Goal: Information Seeking & Learning: Learn about a topic

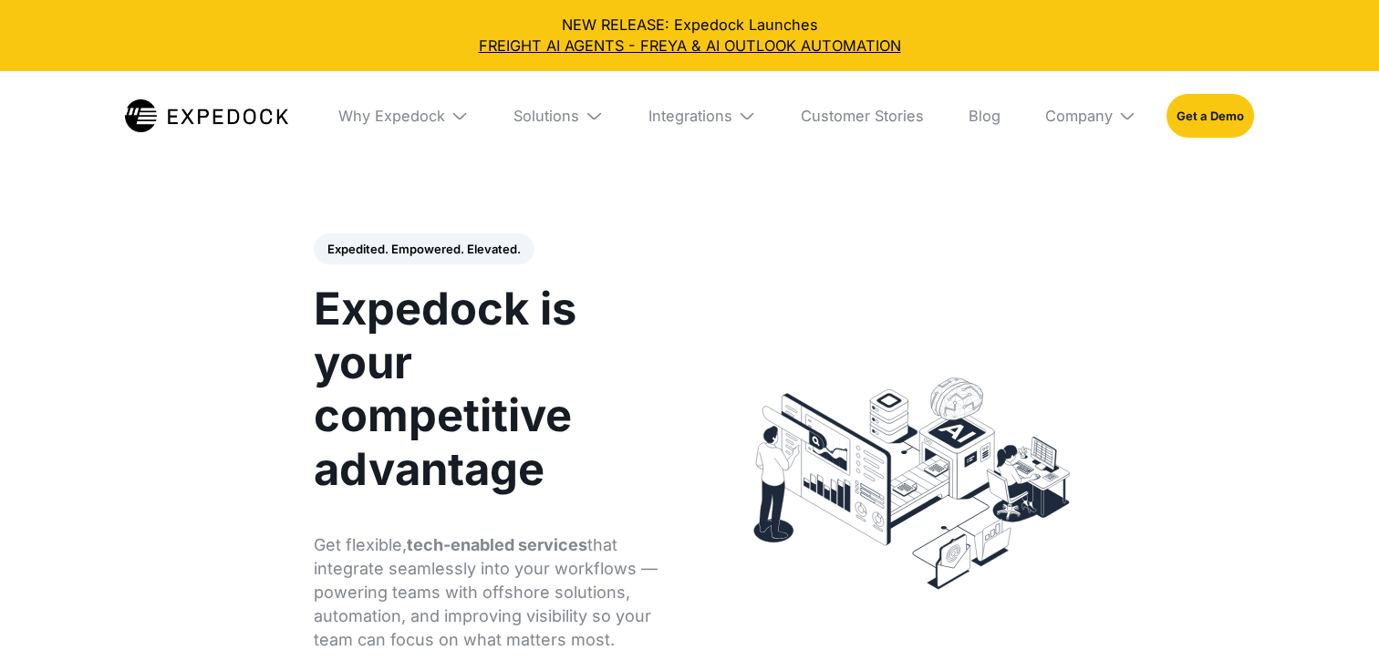
click at [618, 45] on link "FREIGHT AI AGENTS - FREYA & AI OUTLOOK AUTOMATION" at bounding box center [689, 46] width 1349 height 21
select select
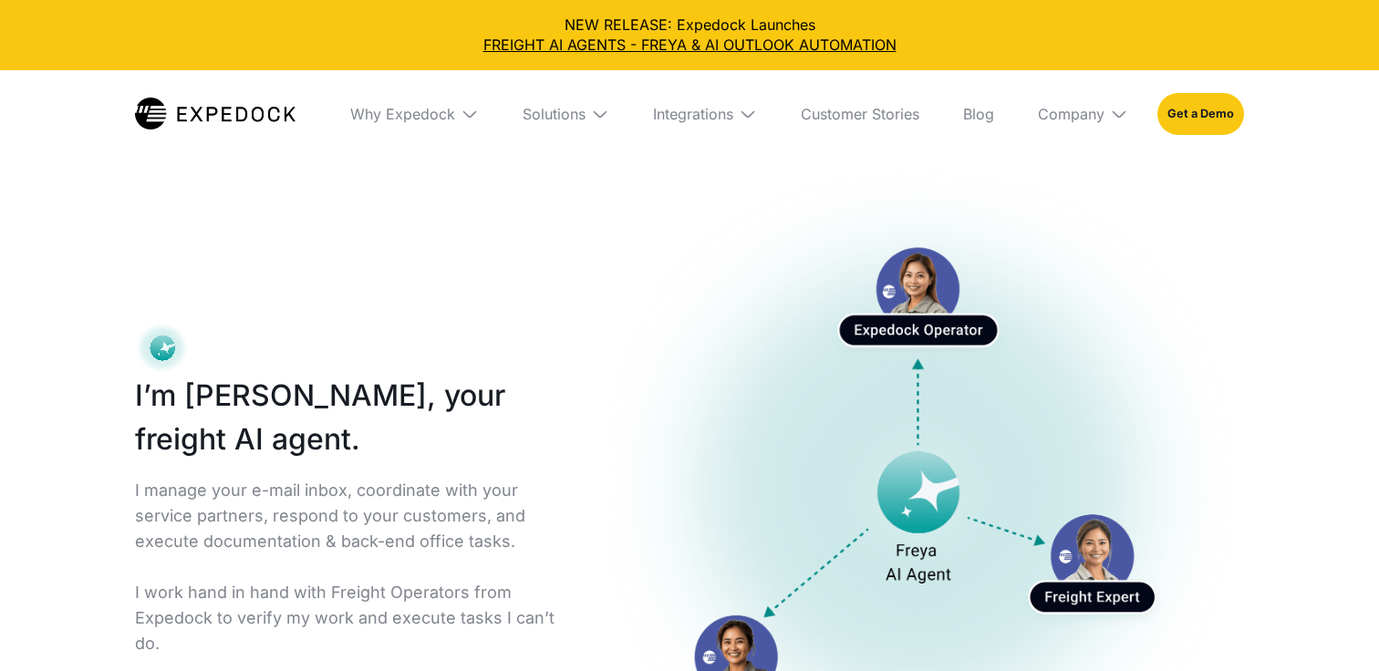
select select
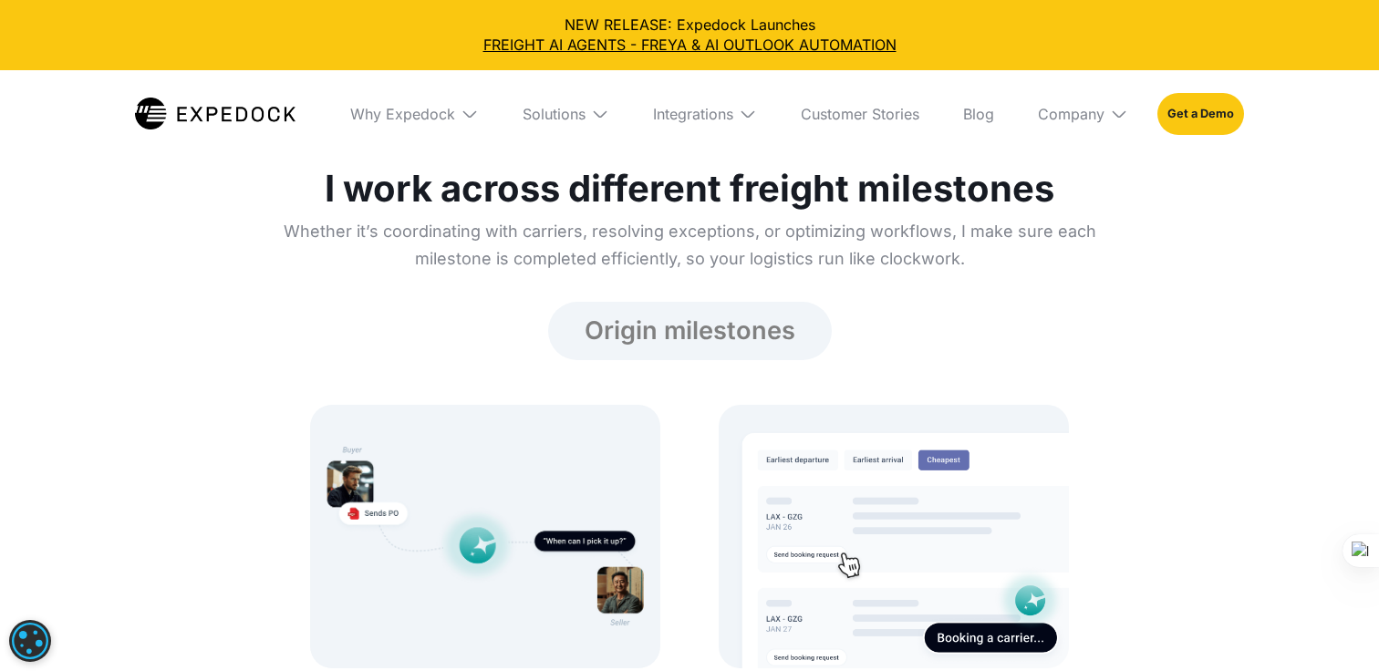
scroll to position [2026, 0]
